Goal: Task Accomplishment & Management: Use online tool/utility

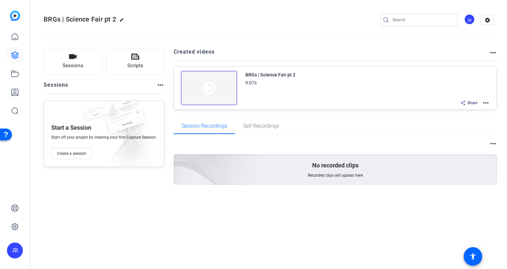
click at [490, 104] on mat-icon "more_horiz" at bounding box center [486, 103] width 8 height 8
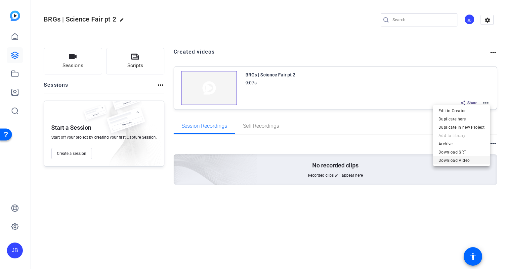
click at [448, 157] on span "Download Video" at bounding box center [462, 160] width 46 height 8
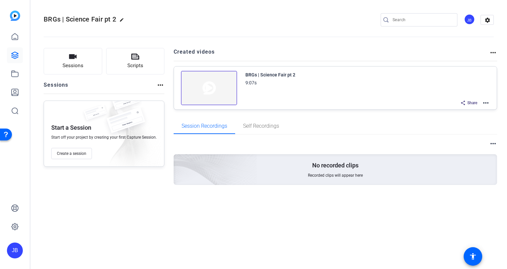
click at [486, 101] on mat-icon "more_horiz" at bounding box center [486, 103] width 8 height 8
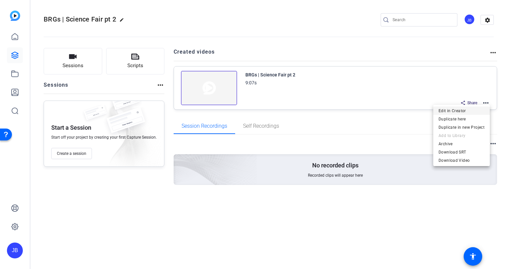
click at [459, 113] on span "Edit in Creator" at bounding box center [462, 111] width 46 height 8
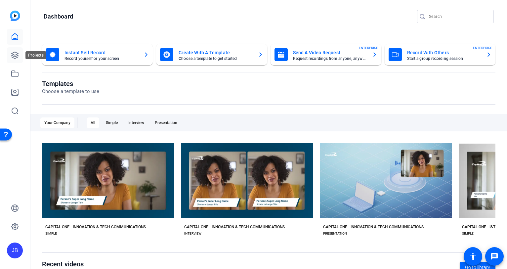
click at [15, 63] on link at bounding box center [15, 55] width 16 height 16
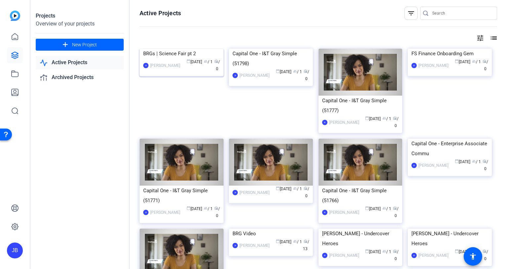
click at [205, 72] on div "calendar_today Oct 06 group / 1 radio / 0" at bounding box center [202, 66] width 36 height 14
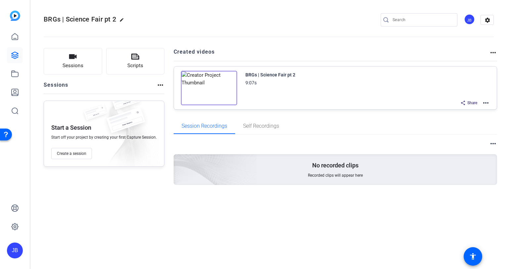
click at [490, 106] on div "BRGs | Science Fair pt 2 9:07s Share more_horiz" at bounding box center [335, 88] width 323 height 43
click at [488, 103] on mat-icon "more_horiz" at bounding box center [486, 103] width 8 height 8
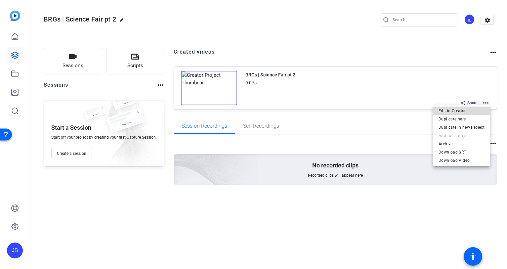
click at [470, 109] on span "Edit in Creator" at bounding box center [462, 111] width 46 height 8
